Goal: Check status: Check status

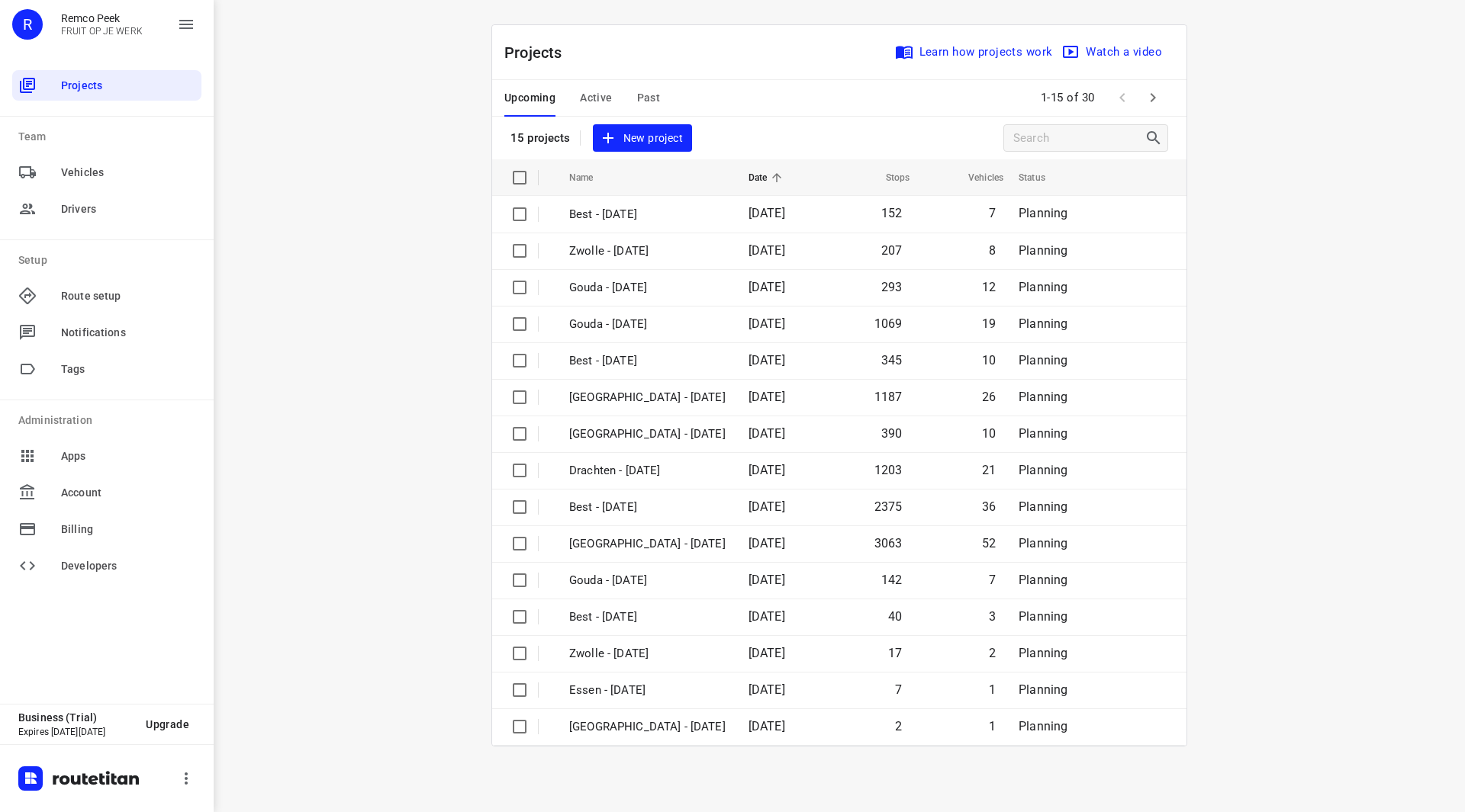
click at [595, 100] on span "Active" at bounding box center [596, 98] width 32 height 19
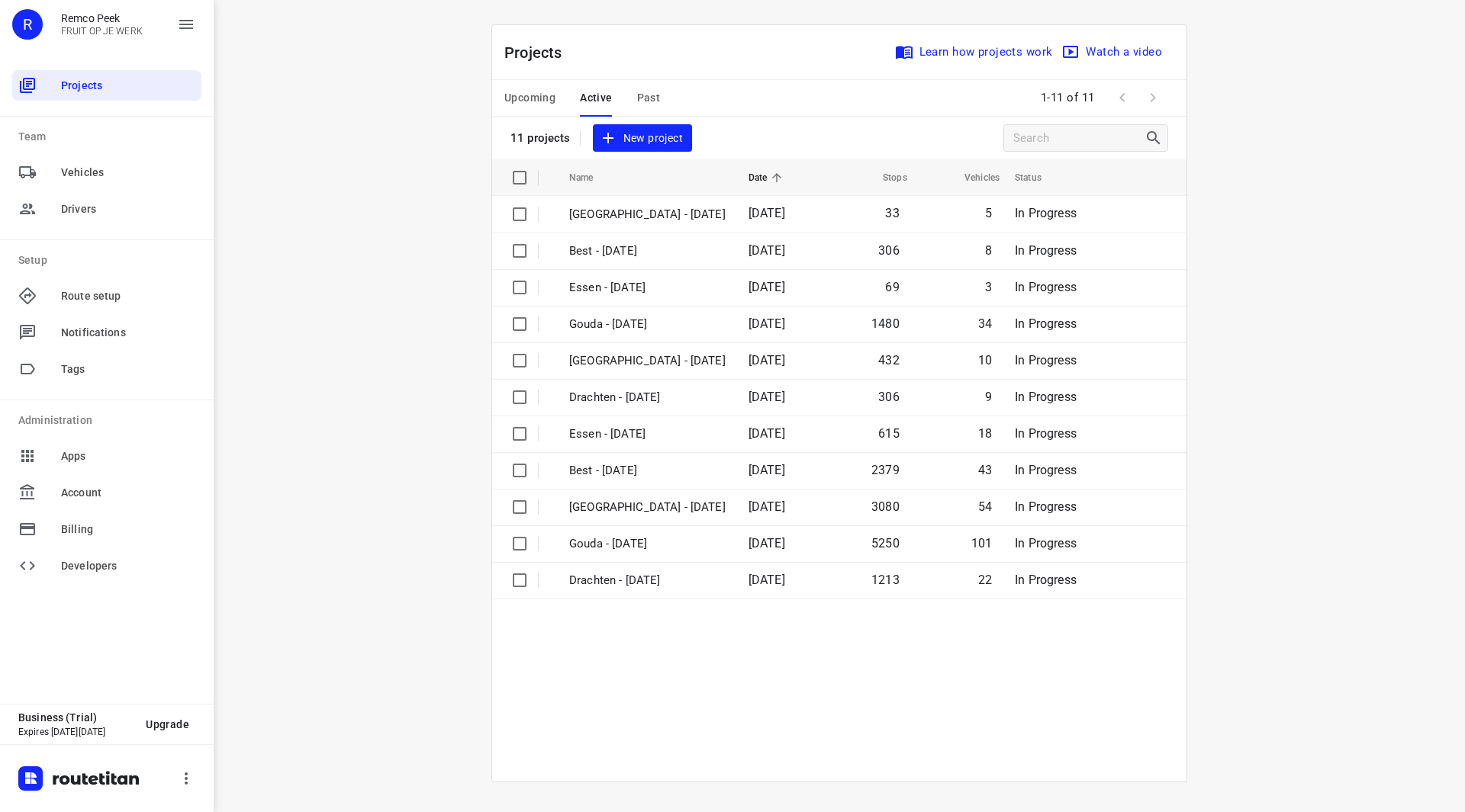
click at [522, 90] on span "Upcoming" at bounding box center [530, 98] width 51 height 19
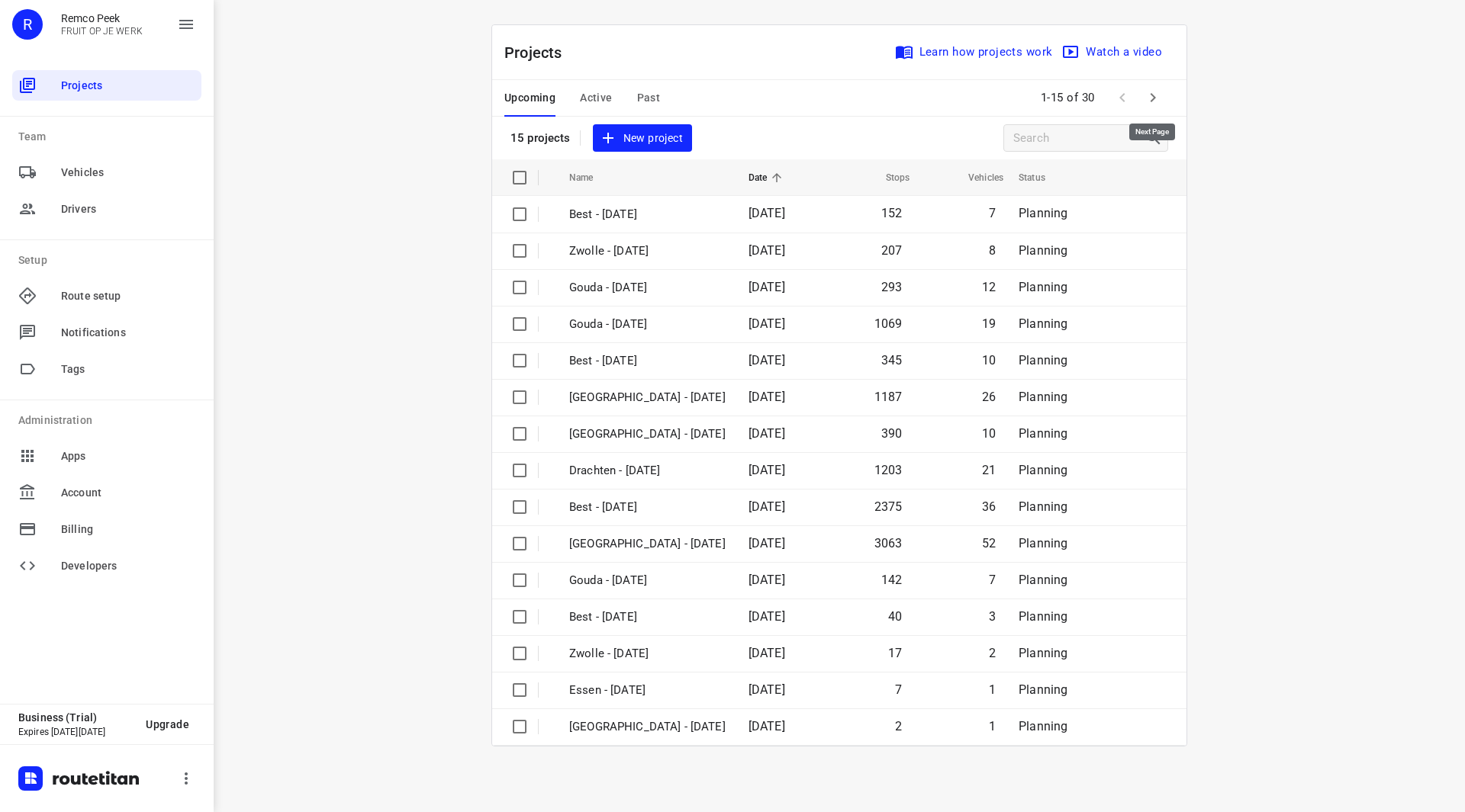
click at [1150, 105] on icon "button" at bounding box center [1153, 97] width 18 height 18
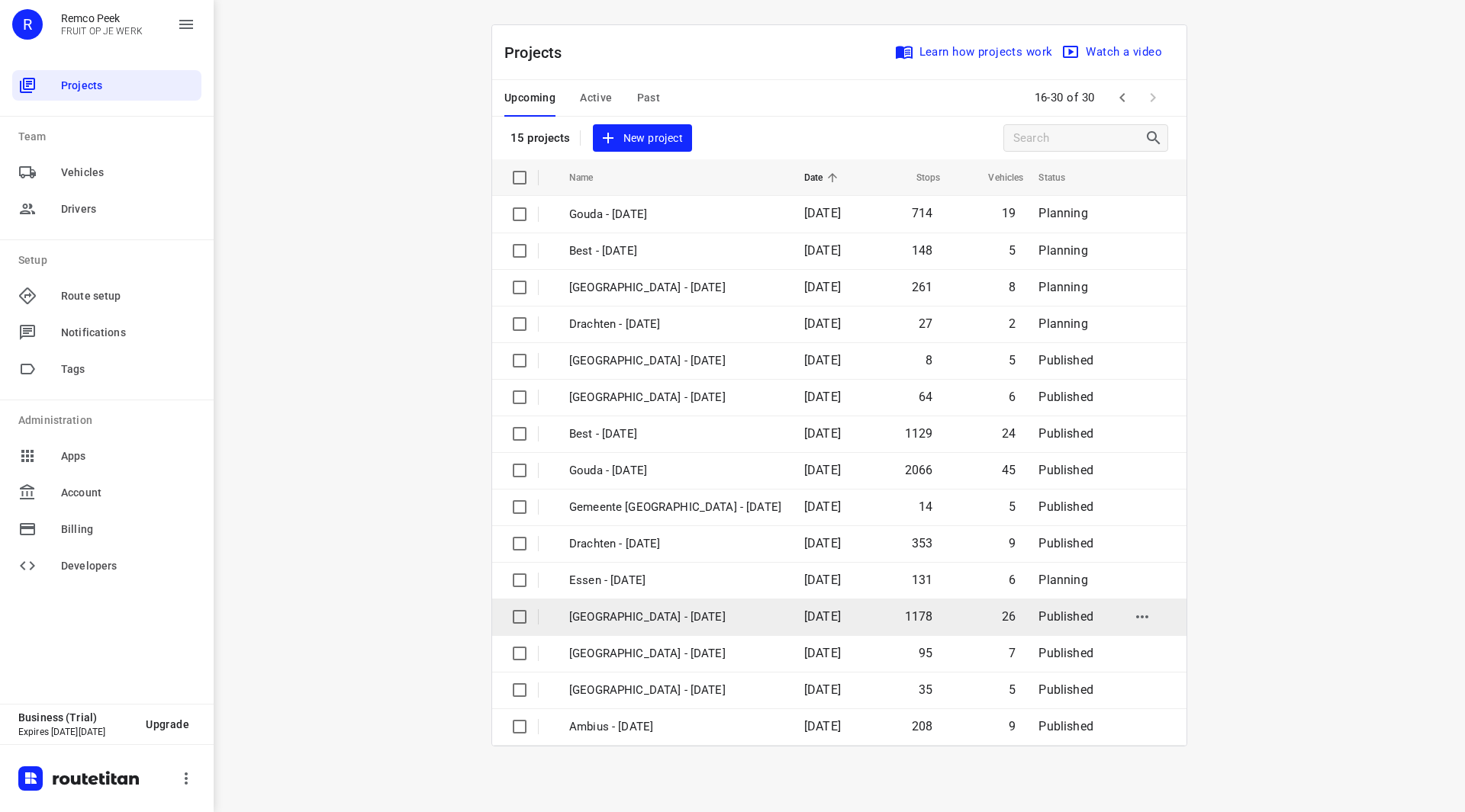
click at [643, 609] on p "[GEOGRAPHIC_DATA] - [DATE]" at bounding box center [674, 617] width 212 height 18
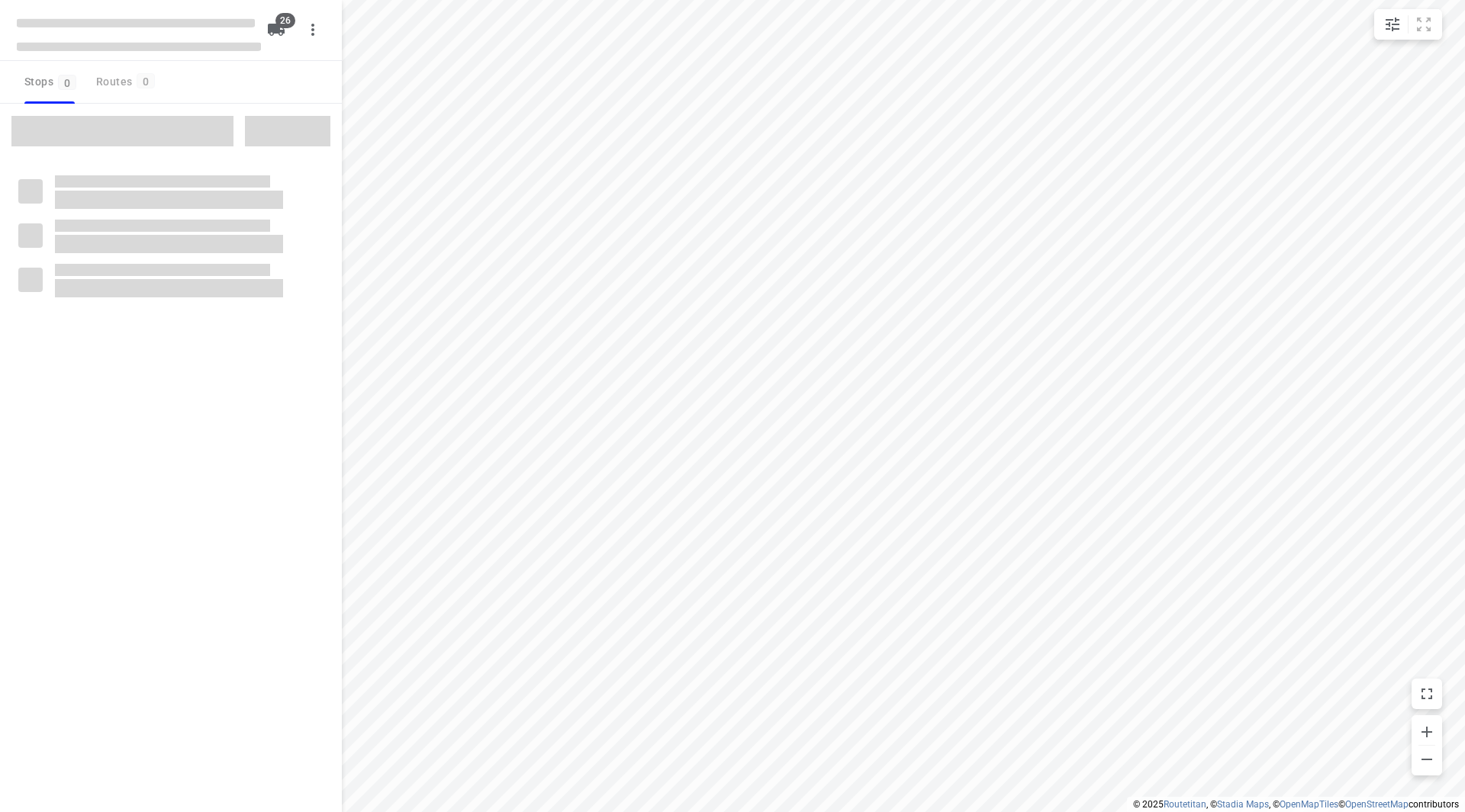
checkbox input "true"
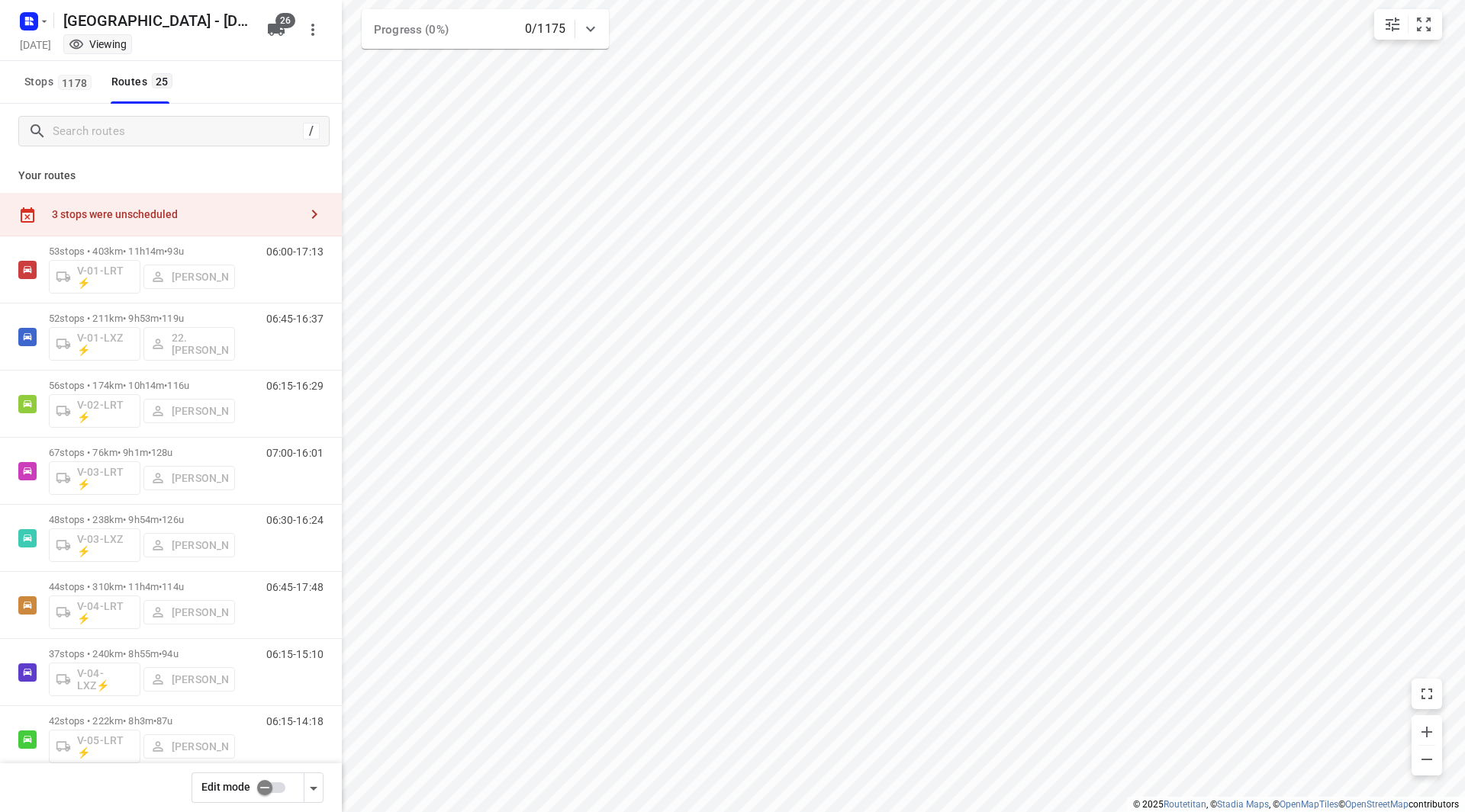
click at [260, 790] on input "checkbox" at bounding box center [264, 788] width 87 height 29
checkbox input "false"
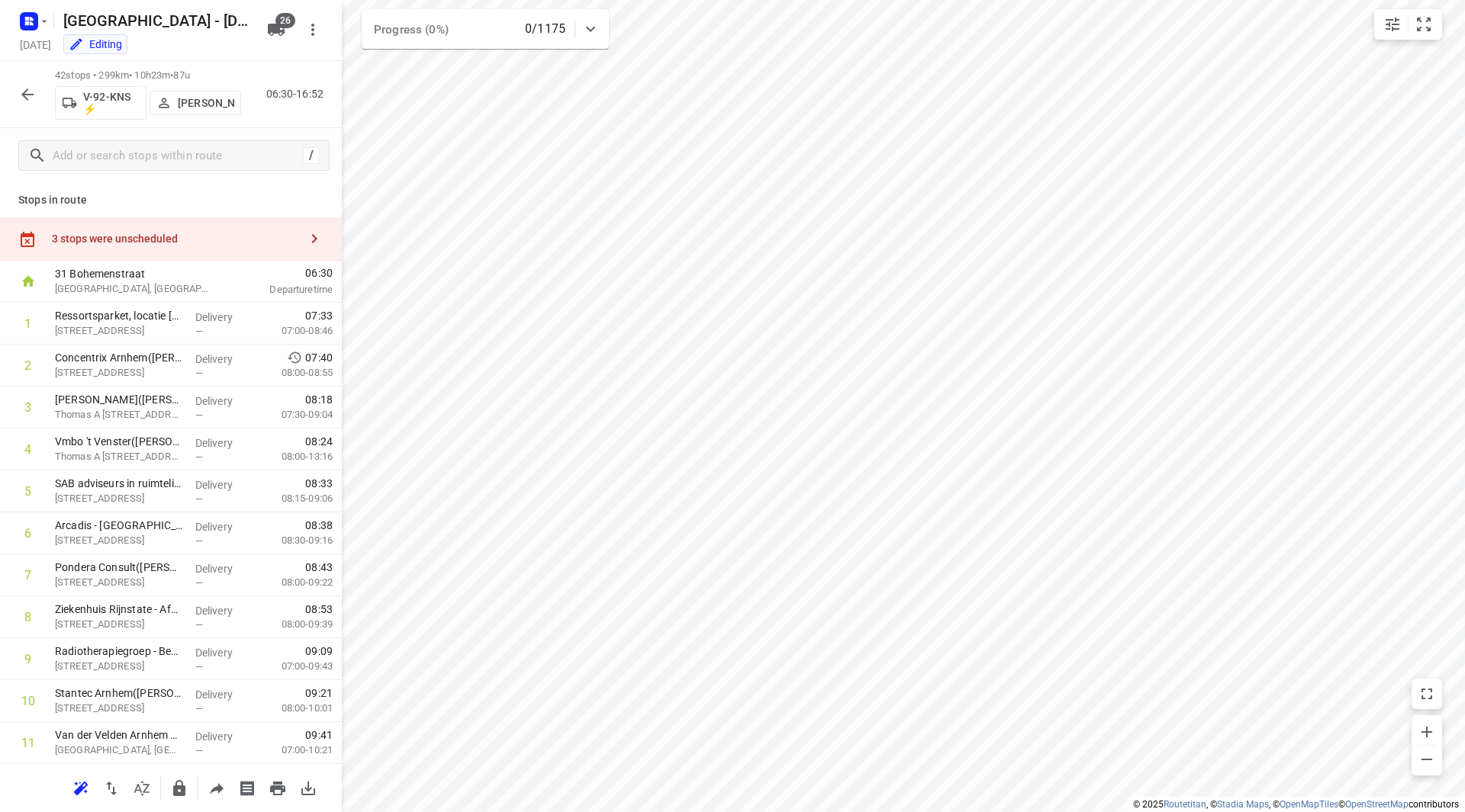
click at [199, 235] on div "3 stops were unscheduled" at bounding box center [175, 238] width 248 height 12
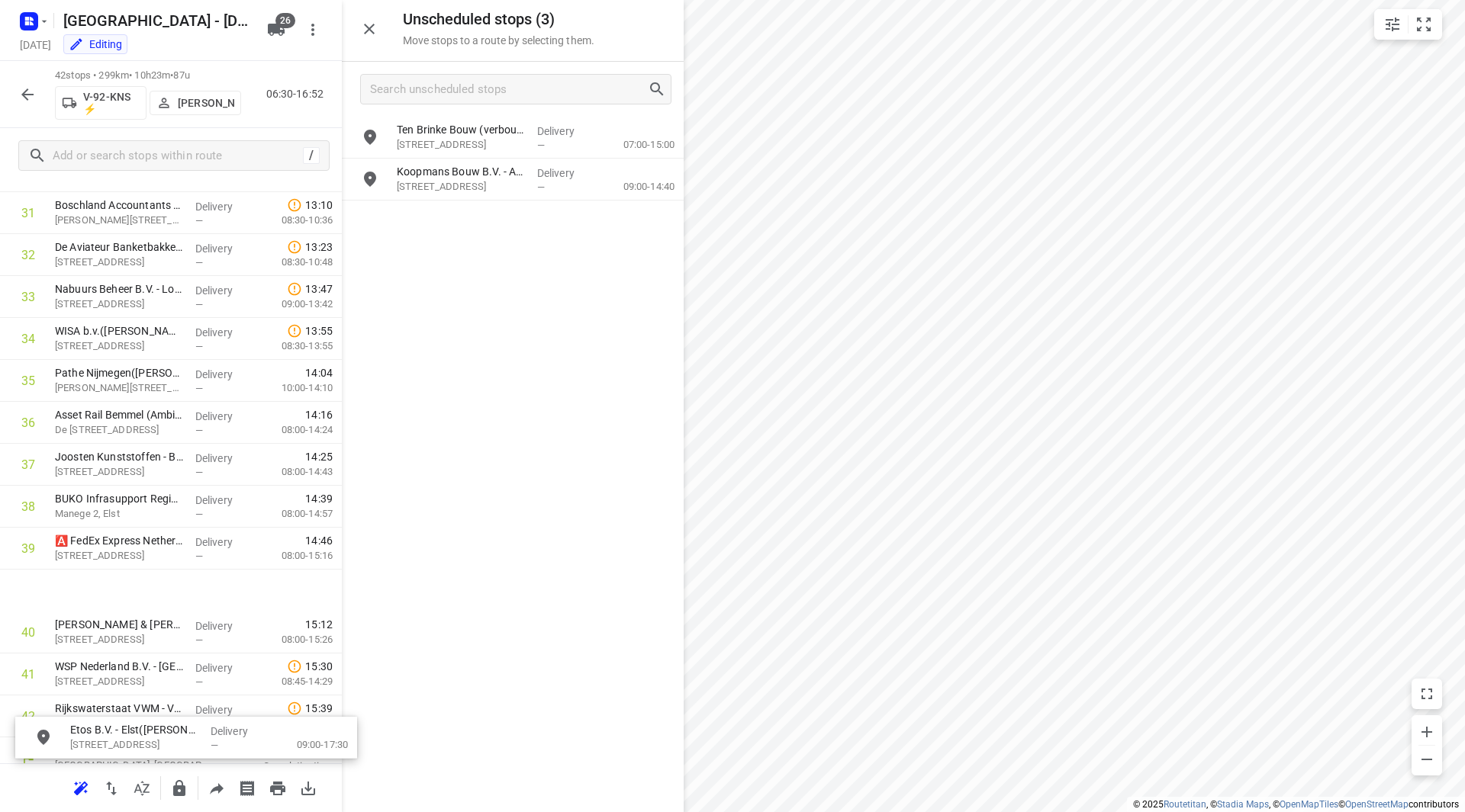
scroll to position [1397, 0]
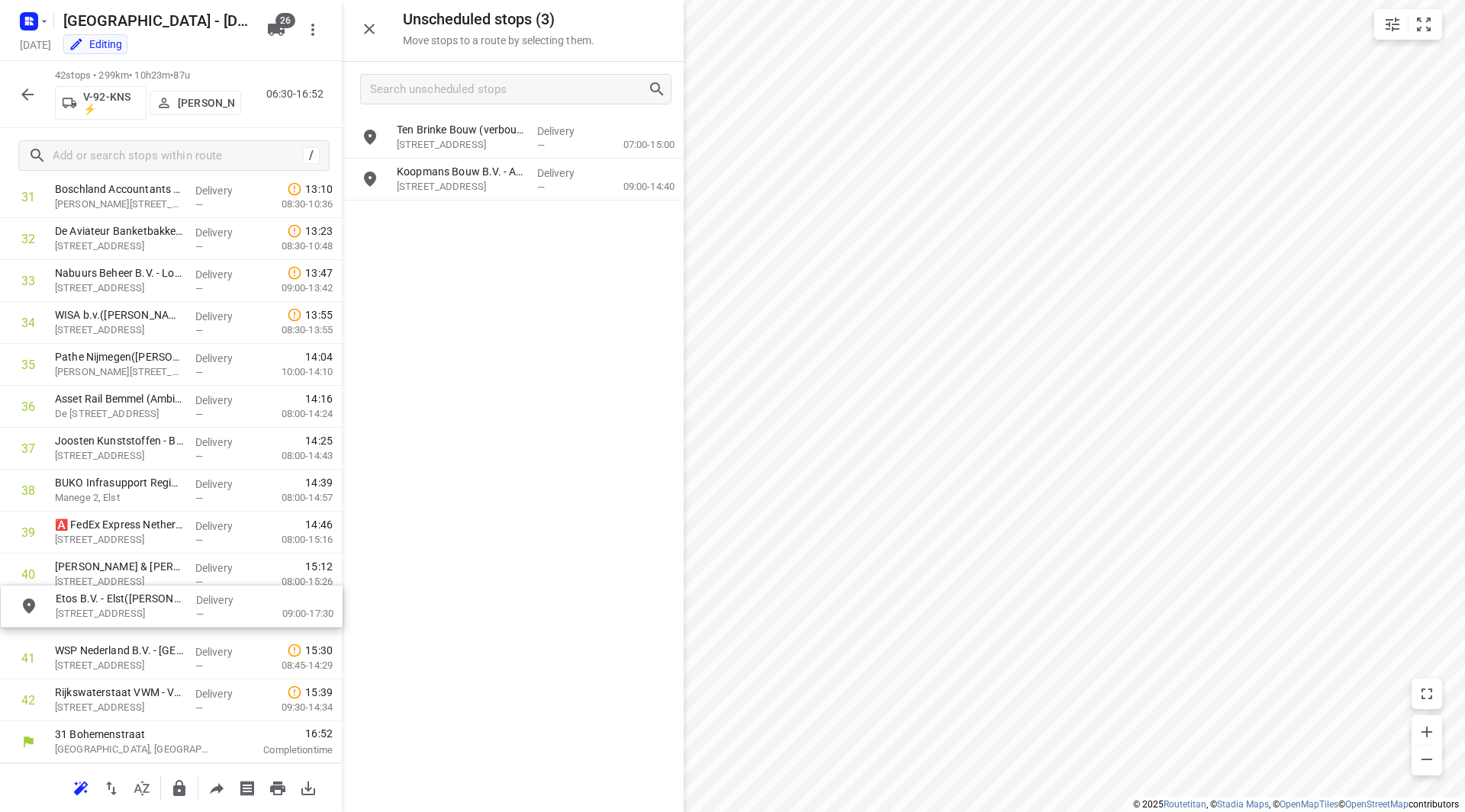
drag, startPoint x: 473, startPoint y: 129, endPoint x: 115, endPoint y: 601, distance: 592.4
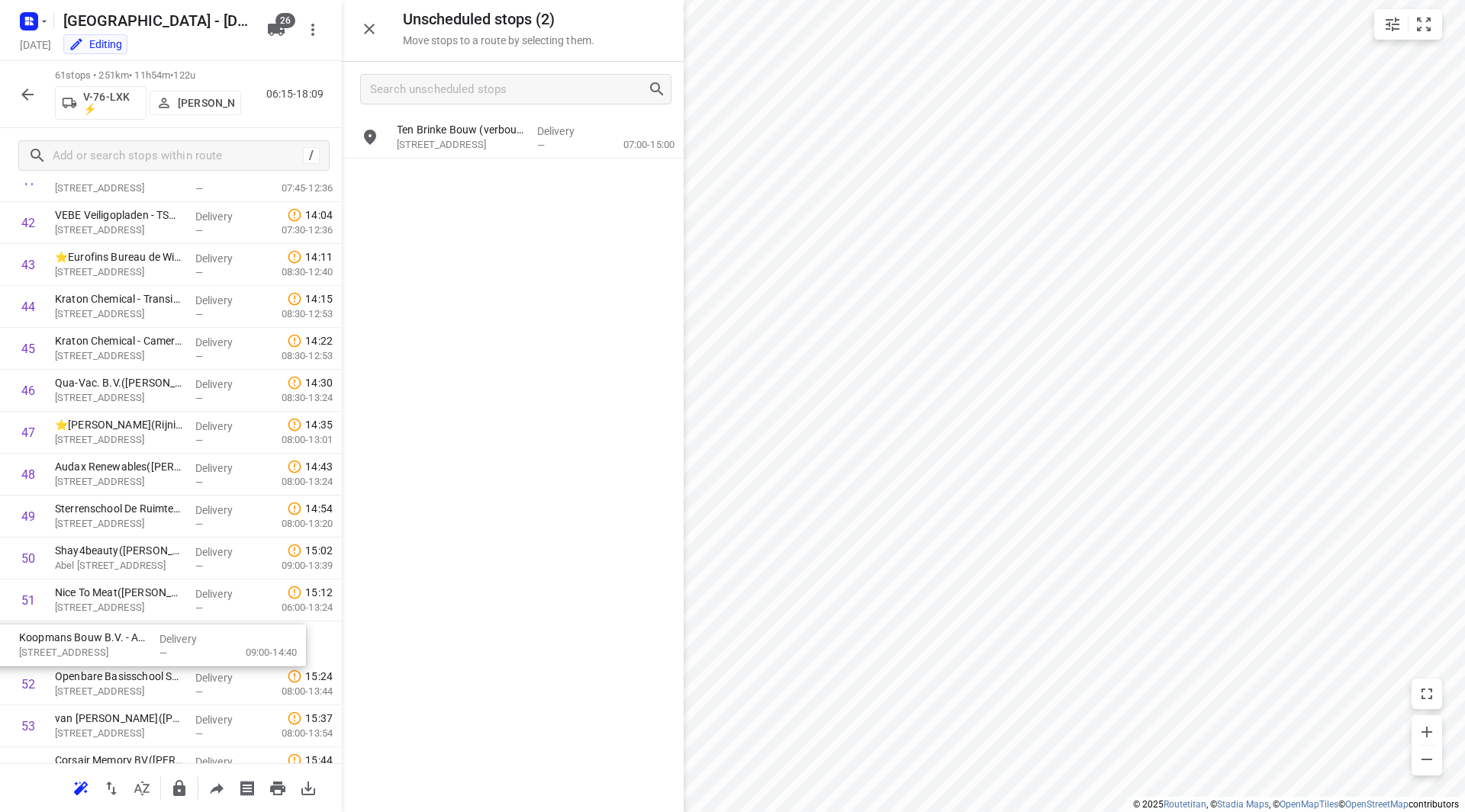
scroll to position [1829, 0]
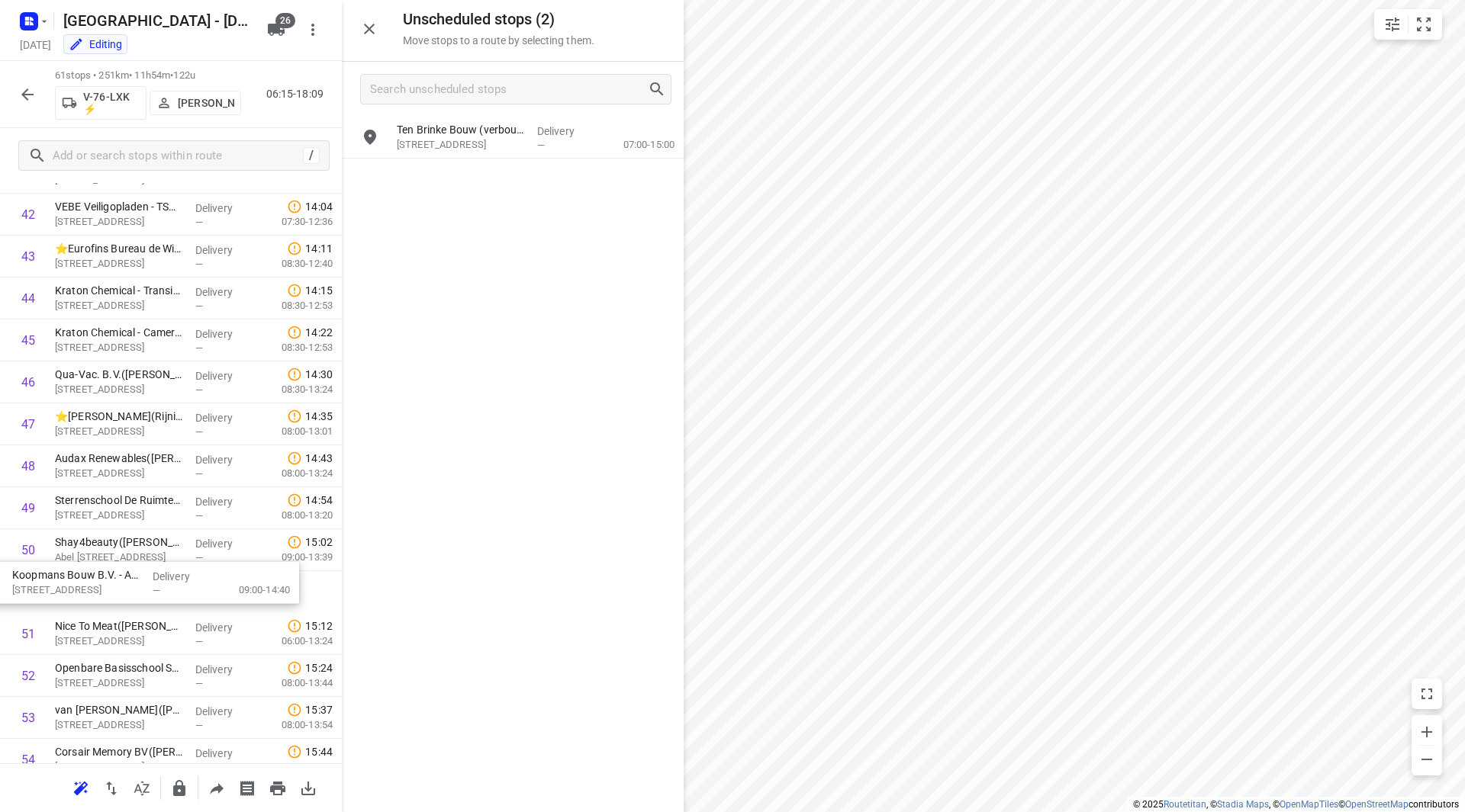
drag, startPoint x: 465, startPoint y: 172, endPoint x: 74, endPoint y: 576, distance: 562.2
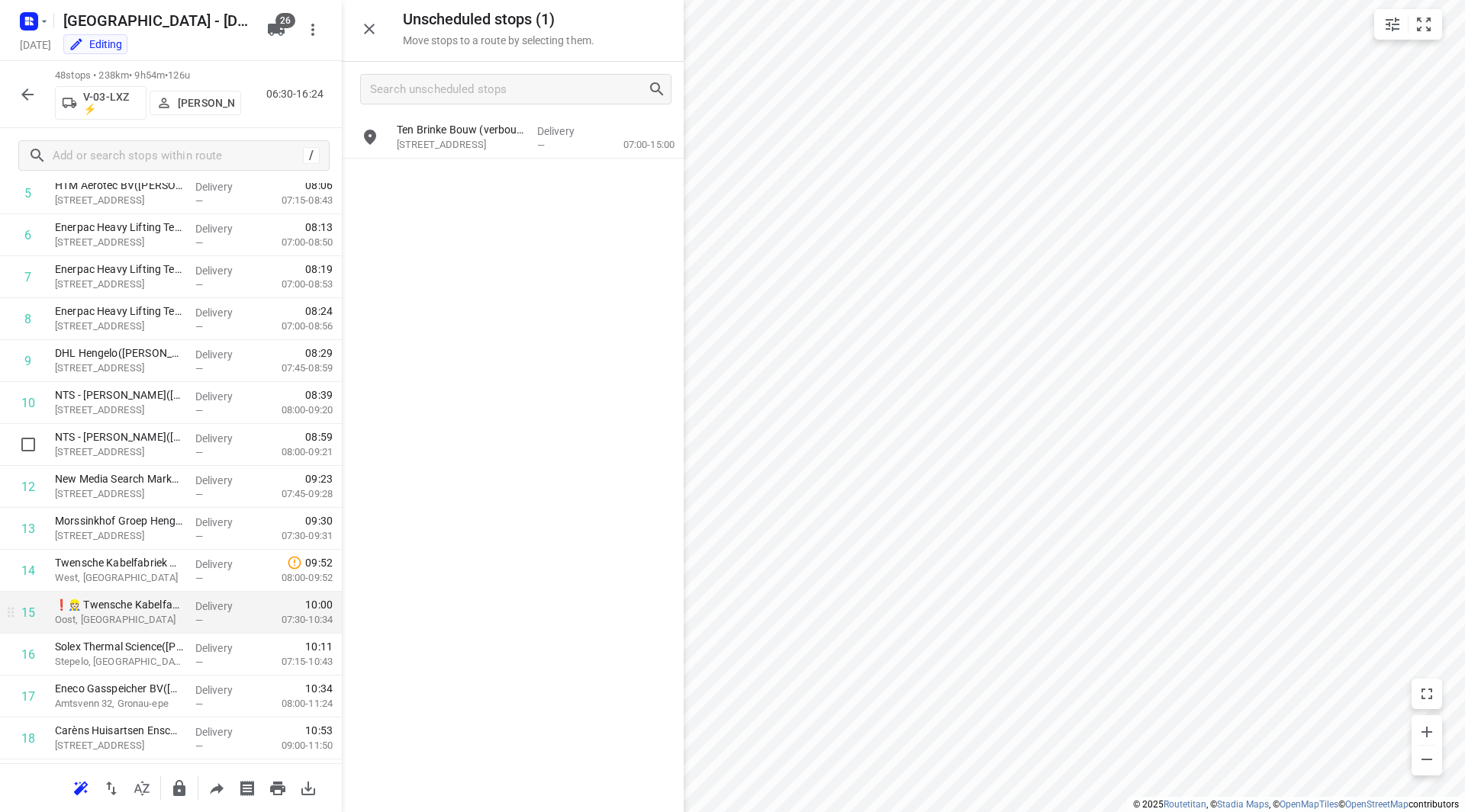
scroll to position [375, 0]
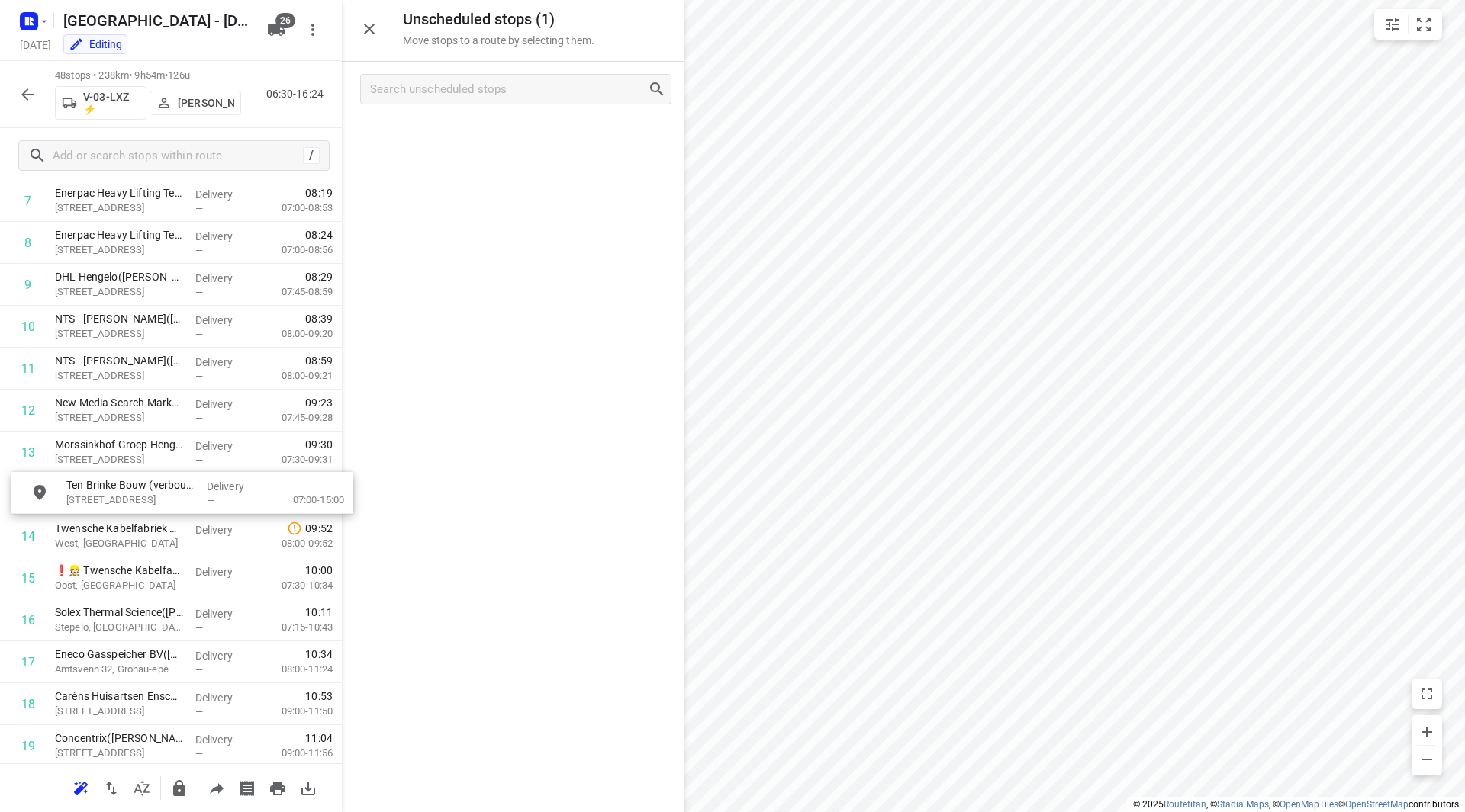
drag, startPoint x: 459, startPoint y: 166, endPoint x: 129, endPoint y: 504, distance: 472.4
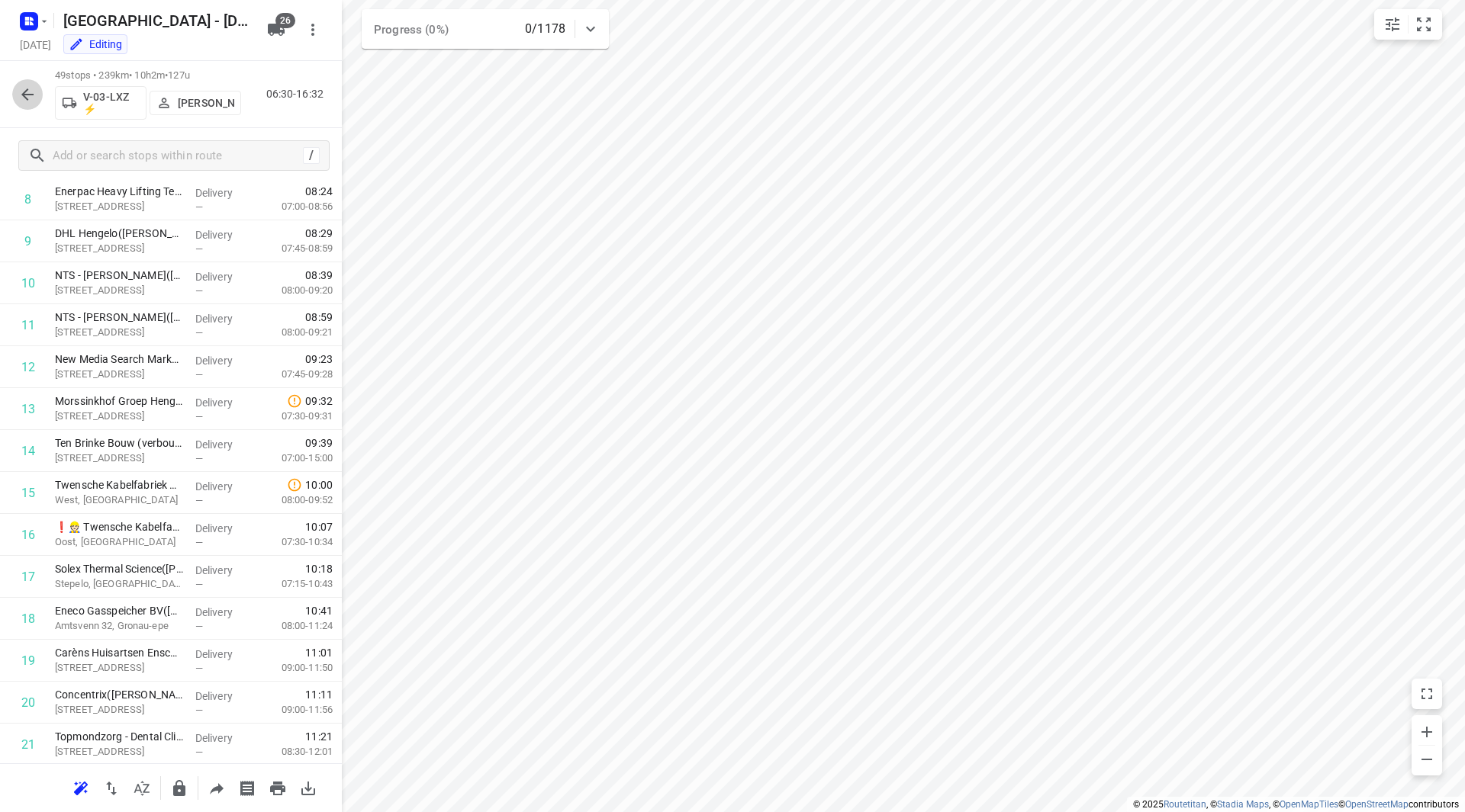
click at [22, 98] on icon "button" at bounding box center [27, 94] width 18 height 18
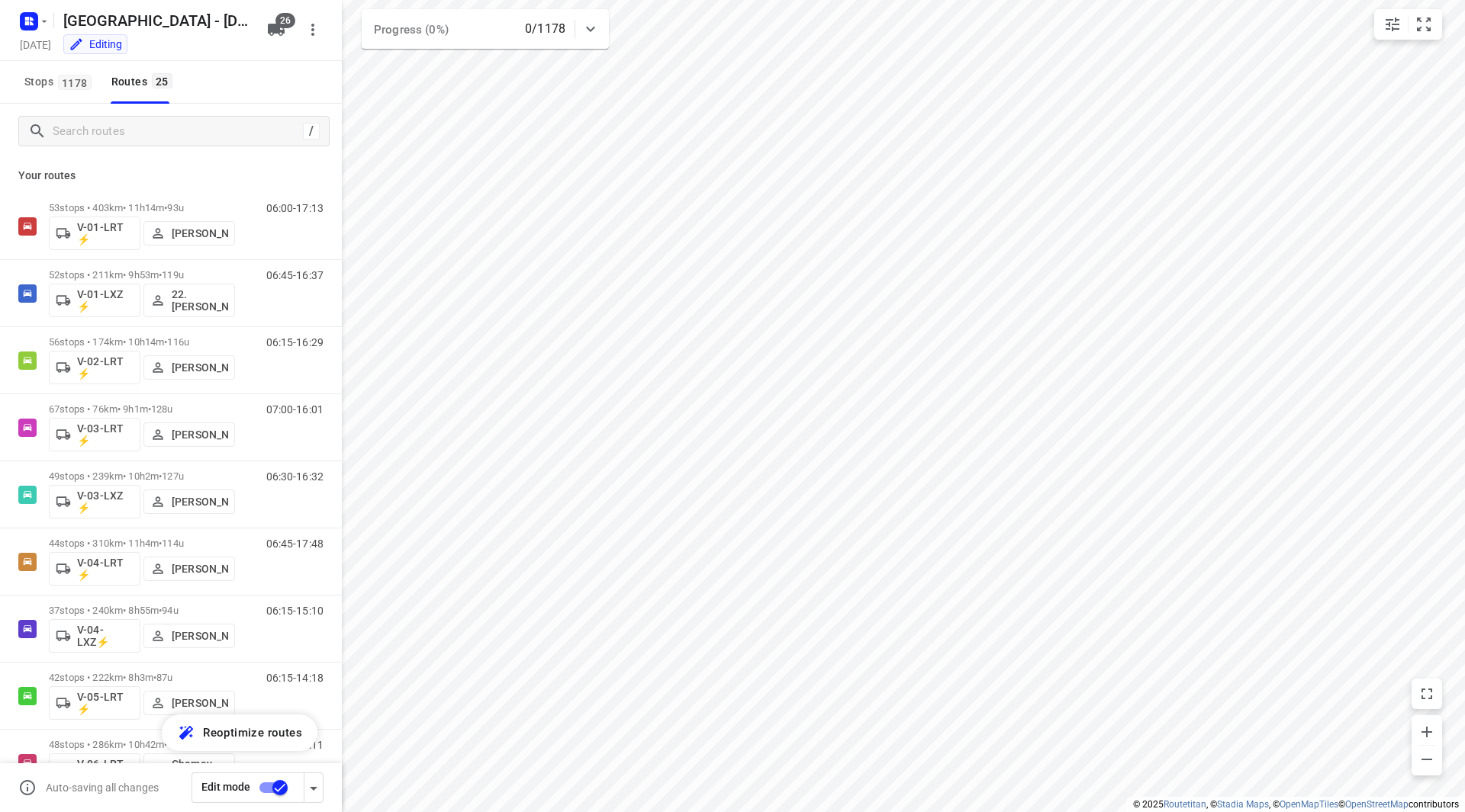
click at [280, 786] on input "checkbox" at bounding box center [280, 788] width 87 height 29
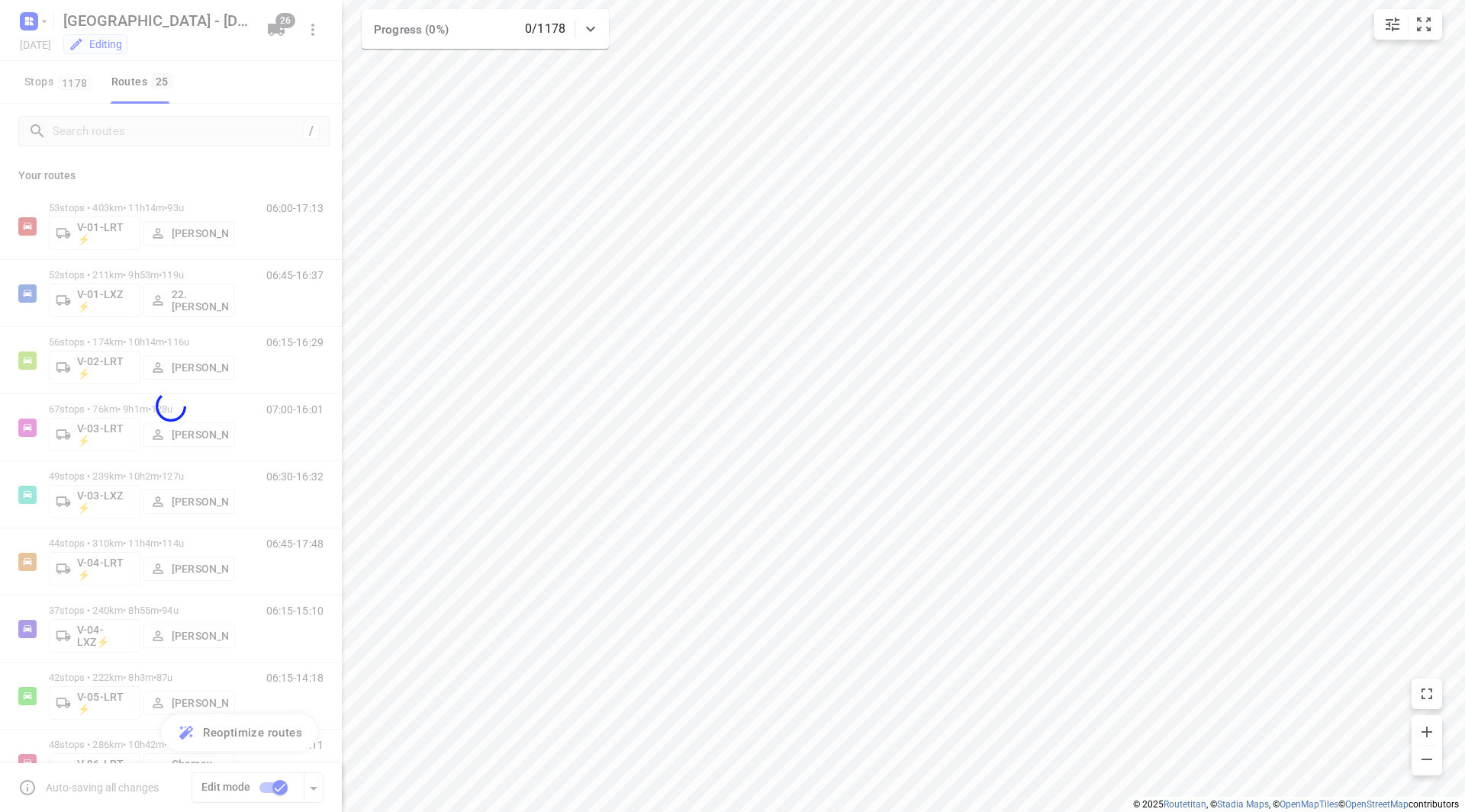
checkbox input "false"
